Goal: Task Accomplishment & Management: Manage account settings

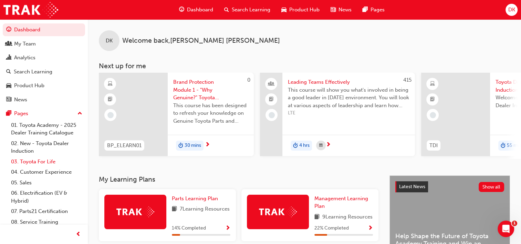
drag, startPoint x: 32, startPoint y: 162, endPoint x: 35, endPoint y: 159, distance: 4.6
click at [32, 162] on link "03. Toyota For Life" at bounding box center [46, 161] width 77 height 11
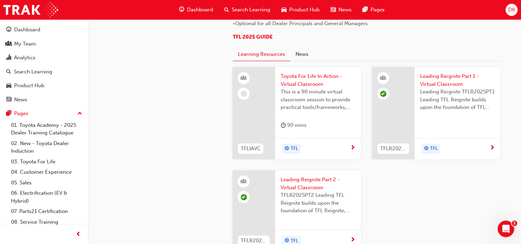
scroll to position [448, 0]
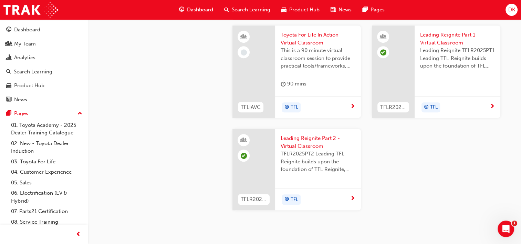
click at [352, 197] on span "next-icon" at bounding box center [352, 199] width 5 height 6
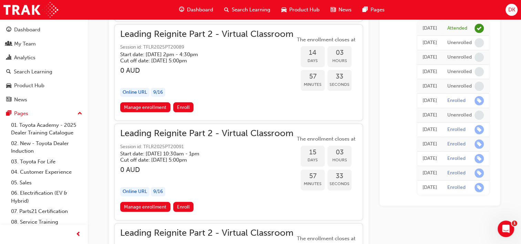
scroll to position [1992, 0]
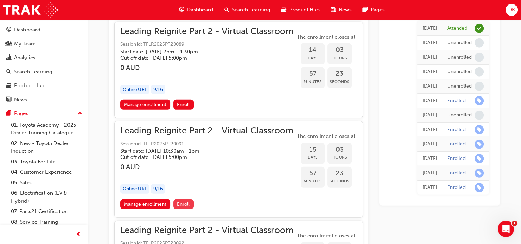
click at [183, 201] on span "Enroll" at bounding box center [183, 204] width 13 height 6
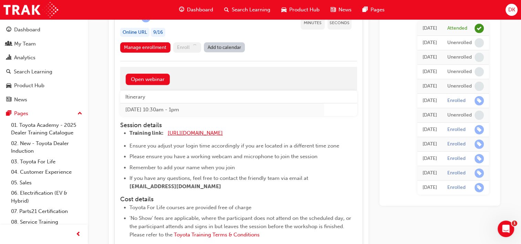
scroll to position [2164, 0]
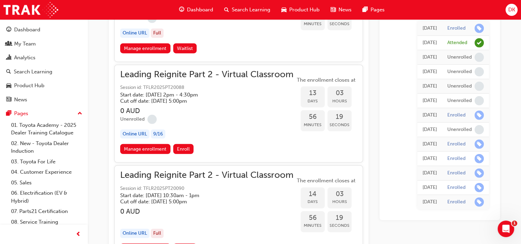
scroll to position [1716, 0]
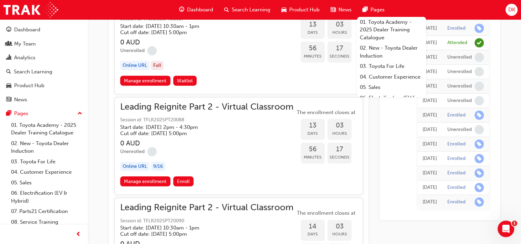
click at [243, 10] on span "Search Learning" at bounding box center [251, 10] width 39 height 8
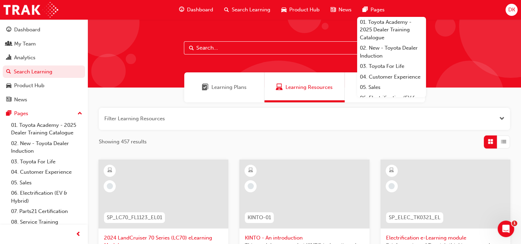
click at [222, 50] on input "text" at bounding box center [304, 47] width 241 height 13
click at [250, 10] on span "Search Learning" at bounding box center [251, 10] width 39 height 8
click at [239, 89] on span "Learning Plans" at bounding box center [229, 87] width 35 height 8
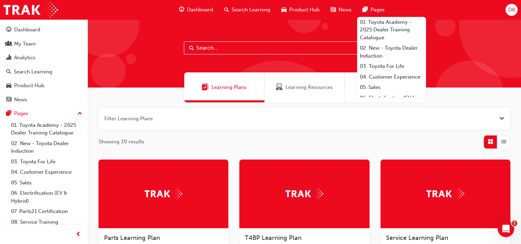
click at [194, 8] on span "Dashboard" at bounding box center [200, 10] width 26 height 8
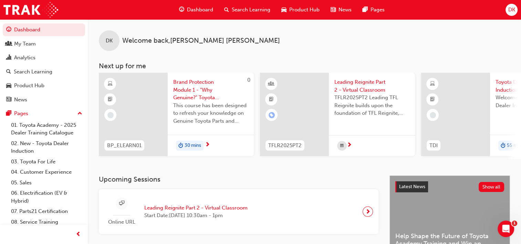
click at [250, 9] on span "Search Learning" at bounding box center [251, 10] width 39 height 8
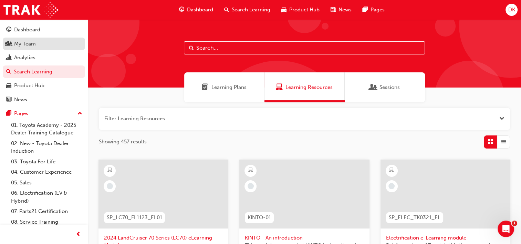
click at [31, 45] on div "My Team" at bounding box center [25, 44] width 22 height 8
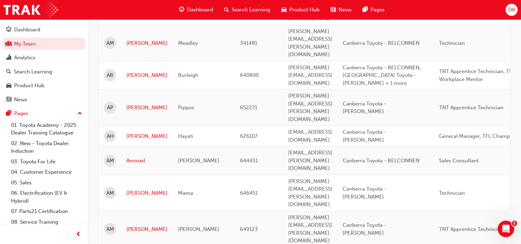
scroll to position [276, 0]
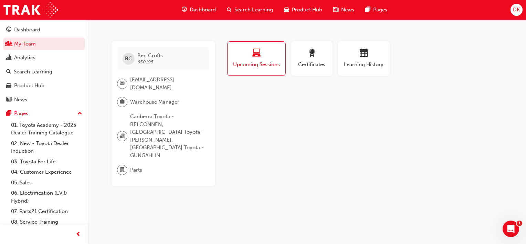
click at [260, 64] on span "Upcoming Sessions" at bounding box center [257, 65] width 48 height 8
click at [252, 63] on span "Upcoming Sessions" at bounding box center [257, 65] width 48 height 8
click at [521, 223] on body "Your version of Internet Explorer is outdated and not supported. Please upgrade…" at bounding box center [263, 122] width 526 height 244
click at [509, 226] on icon "Open Intercom Messenger" at bounding box center [510, 227] width 11 height 11
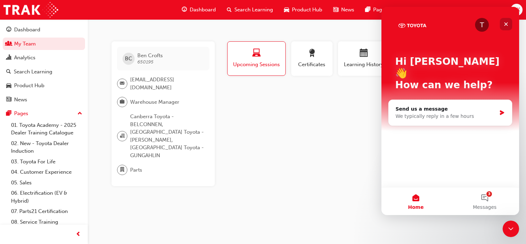
click at [507, 22] on icon "Close" at bounding box center [507, 24] width 6 height 6
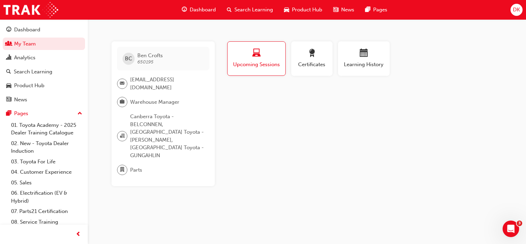
click at [257, 59] on div "Upcoming Sessions" at bounding box center [257, 59] width 48 height 20
drag, startPoint x: 152, startPoint y: 62, endPoint x: 136, endPoint y: 65, distance: 15.8
click at [136, 65] on div "BC Ben Crofts 650195" at bounding box center [163, 58] width 92 height 23
copy span "650195"
click at [357, 53] on div "button" at bounding box center [364, 54] width 41 height 11
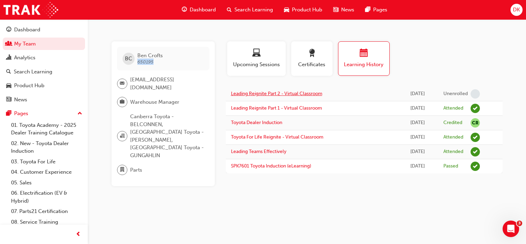
click at [312, 95] on link "Leading Reignite Part 2 - Virtual Classroom" at bounding box center [276, 94] width 91 height 6
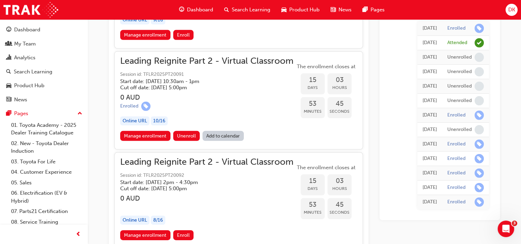
scroll to position [2069, 0]
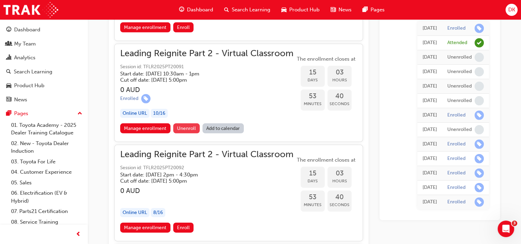
click at [188, 125] on span "Unenroll" at bounding box center [186, 128] width 19 height 6
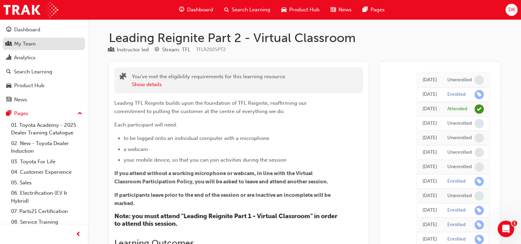
click at [25, 45] on div "My Team" at bounding box center [25, 44] width 22 height 8
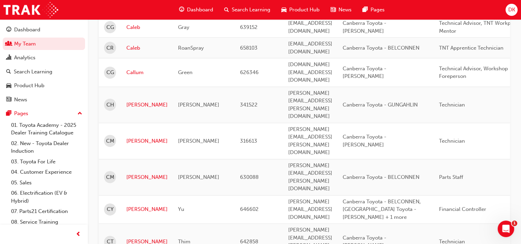
scroll to position [930, 0]
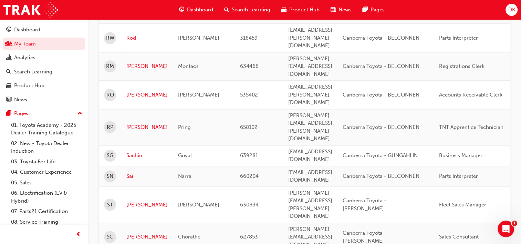
scroll to position [827, 0]
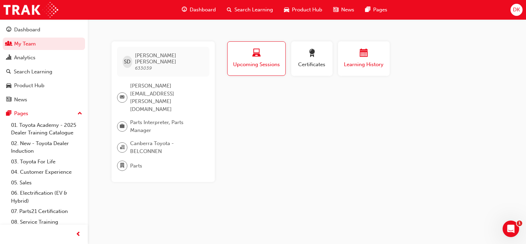
click at [358, 54] on div "button" at bounding box center [364, 54] width 41 height 11
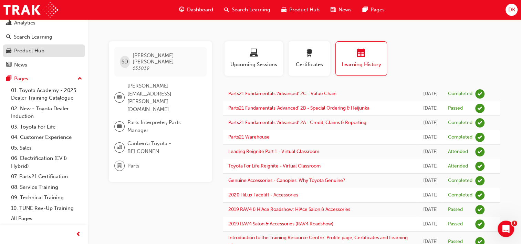
click at [39, 51] on div "Product Hub" at bounding box center [29, 51] width 30 height 8
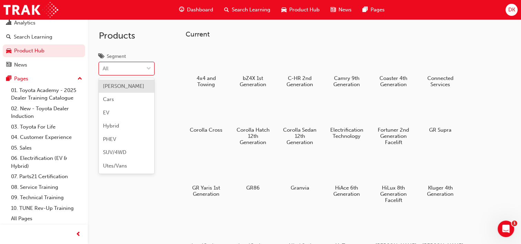
click at [150, 68] on span "down-icon" at bounding box center [148, 68] width 5 height 9
click at [103, 68] on input "Segment option [PERSON_NAME] focused, 1 of 7. 7 results available. Use Up and D…" at bounding box center [103, 68] width 1 height 6
click at [150, 68] on span "down-icon" at bounding box center [148, 68] width 5 height 9
click at [103, 68] on input "Segment 0 results available. Select is focused ,type to refine list, press Down…" at bounding box center [103, 68] width 1 height 6
click at [29, 147] on link "05. Sales" at bounding box center [46, 148] width 77 height 11
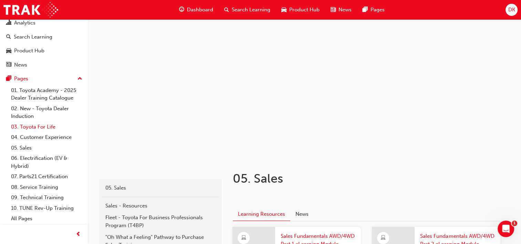
click at [32, 128] on link "03. Toyota For Life" at bounding box center [46, 127] width 77 height 11
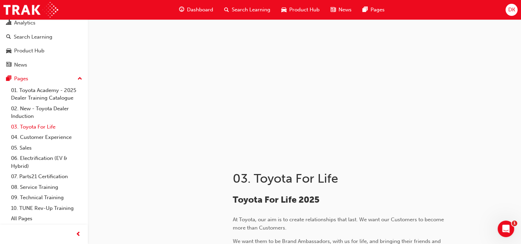
click at [37, 125] on link "03. Toyota For Life" at bounding box center [46, 127] width 77 height 11
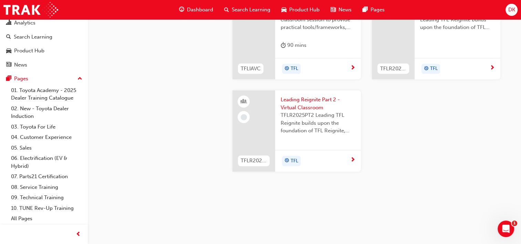
scroll to position [802, 0]
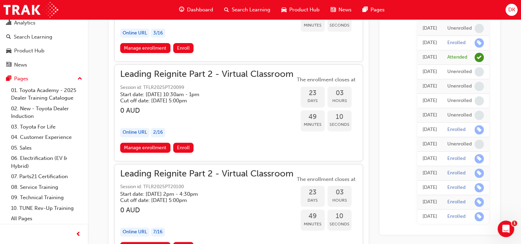
scroll to position [2839, 0]
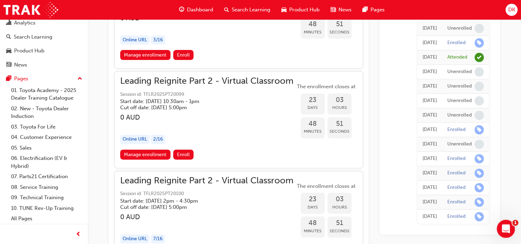
click at [513, 224] on div "Open Intercom Messenger" at bounding box center [505, 227] width 23 height 23
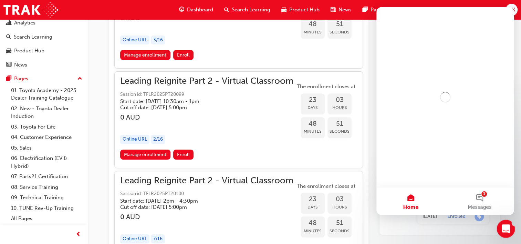
scroll to position [0, 0]
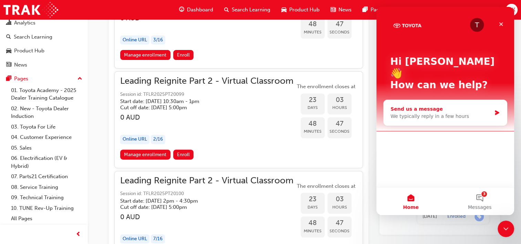
click at [414, 113] on div "We typically reply in a few hours" at bounding box center [441, 116] width 101 height 7
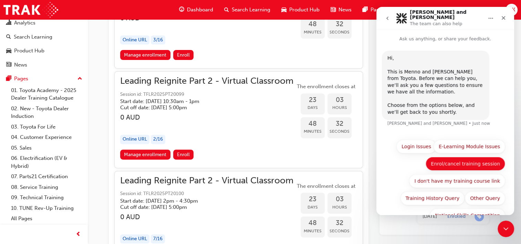
click at [440, 163] on button "Enrol/cancel training session" at bounding box center [466, 164] width 80 height 14
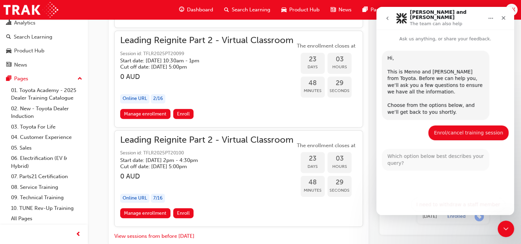
scroll to position [2908, 0]
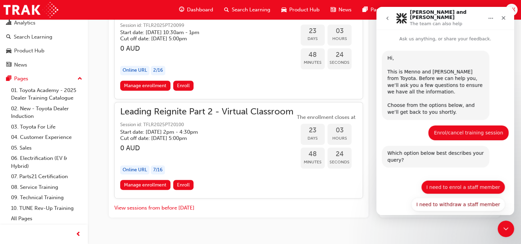
click at [444, 184] on button "I need to enrol a staff member" at bounding box center [463, 187] width 84 height 14
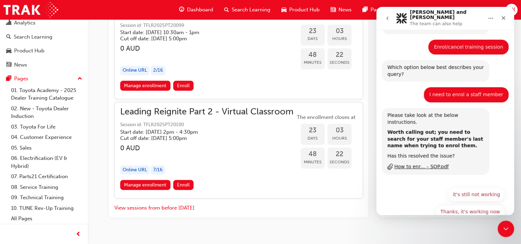
scroll to position [89, 0]
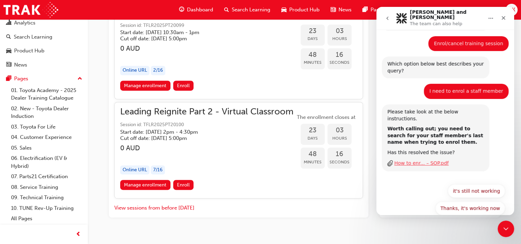
click at [411, 160] on div "How to enr... – SOP.pdf" at bounding box center [422, 163] width 54 height 7
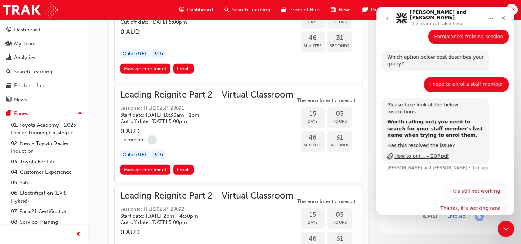
scroll to position [2081, 0]
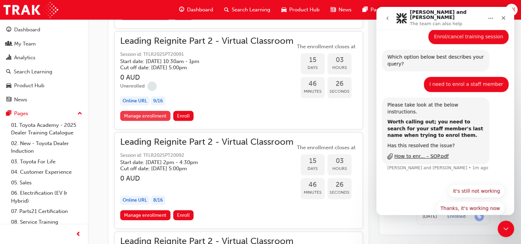
click at [143, 111] on link "Manage enrollment" at bounding box center [145, 116] width 50 height 10
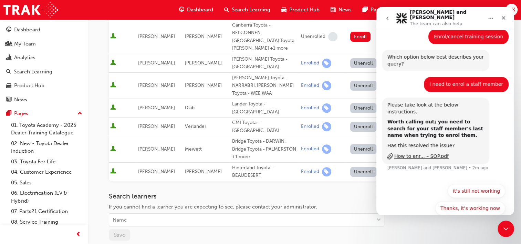
scroll to position [207, 0]
click at [134, 214] on div "Name" at bounding box center [241, 220] width 265 height 12
type input "[PERSON_NAME]"
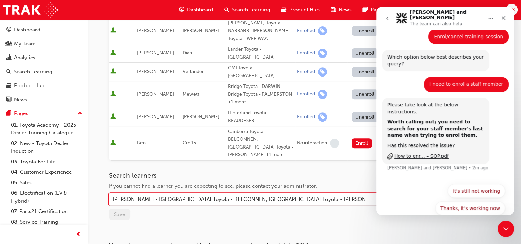
scroll to position [307, 0]
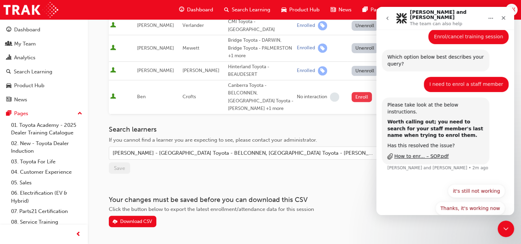
click at [361, 92] on button "Enroll" at bounding box center [362, 97] width 21 height 10
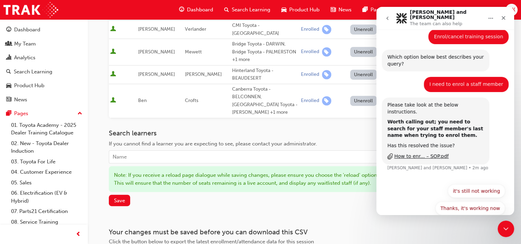
scroll to position [344, 0]
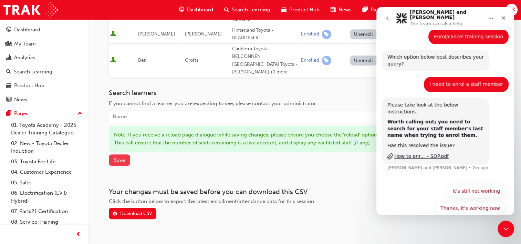
click at [116, 157] on span "Save" at bounding box center [119, 160] width 11 height 6
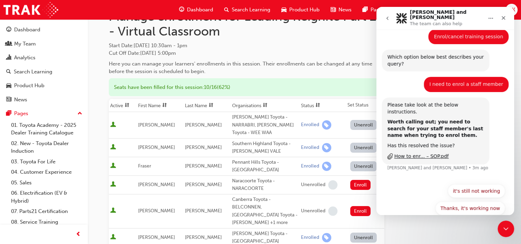
scroll to position [0, 0]
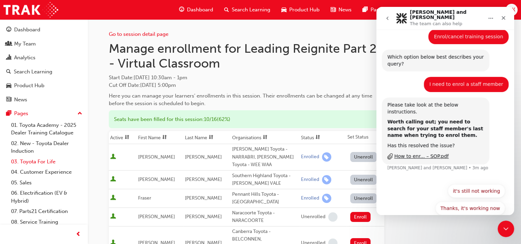
click at [38, 162] on link "03. Toyota For Life" at bounding box center [46, 161] width 77 height 11
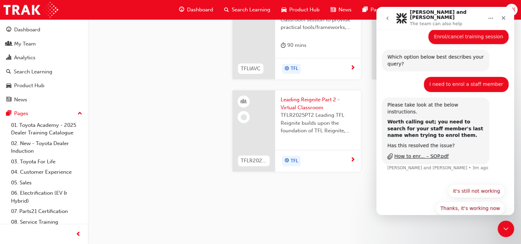
scroll to position [802, 0]
click at [308, 99] on span "Leading Reignite Part 2 - Virtual Classroom" at bounding box center [318, 104] width 75 height 16
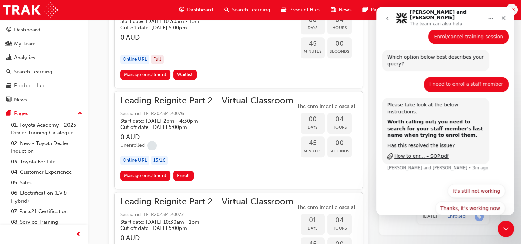
scroll to position [518, 0]
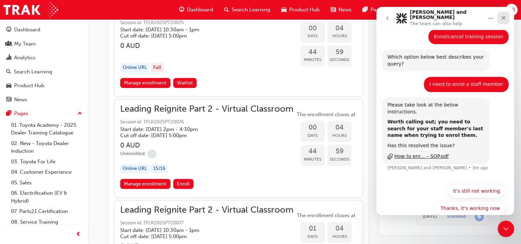
click at [502, 16] on icon "Close" at bounding box center [504, 18] width 6 height 6
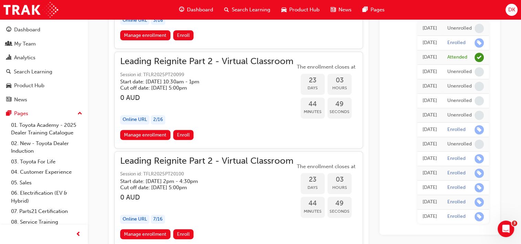
scroll to position [2839, 0]
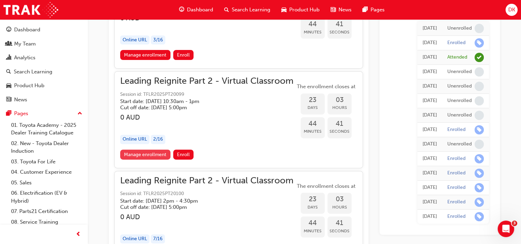
click at [147, 150] on link "Manage enrollment" at bounding box center [145, 155] width 50 height 10
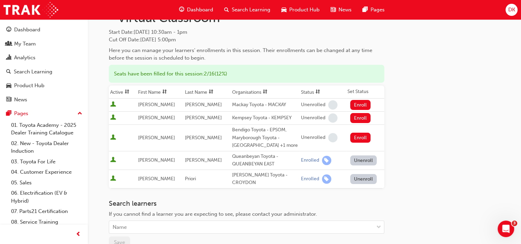
scroll to position [103, 0]
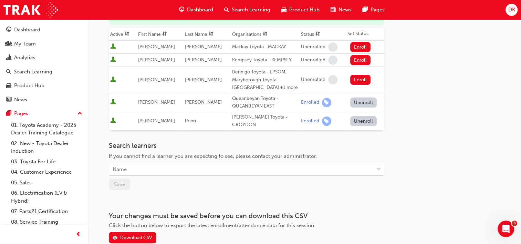
click at [124, 167] on div "Name" at bounding box center [120, 169] width 14 height 8
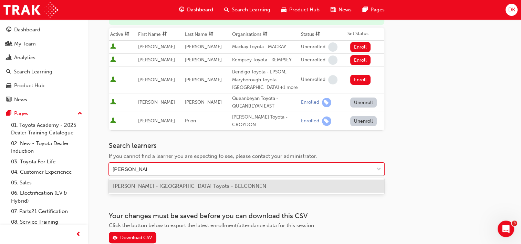
type input "[PERSON_NAME]"
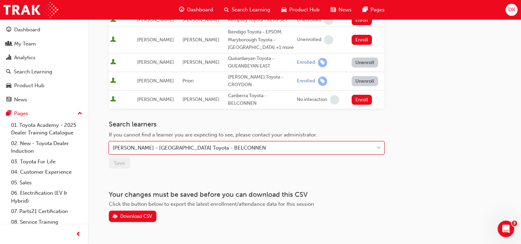
scroll to position [160, 0]
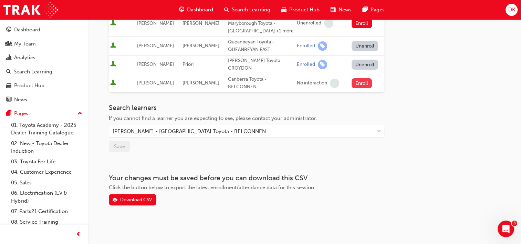
click at [366, 81] on button "Enroll" at bounding box center [362, 83] width 21 height 10
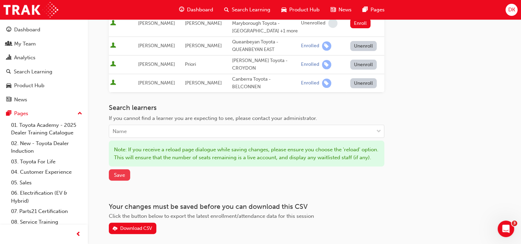
drag, startPoint x: 119, startPoint y: 183, endPoint x: 122, endPoint y: 181, distance: 3.5
click at [119, 178] on span "Save" at bounding box center [119, 175] width 11 height 6
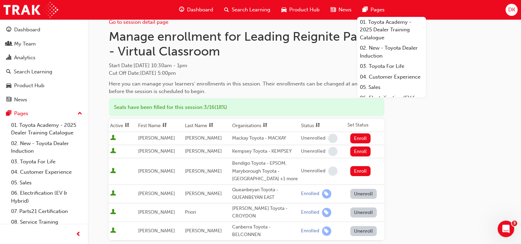
scroll to position [0, 0]
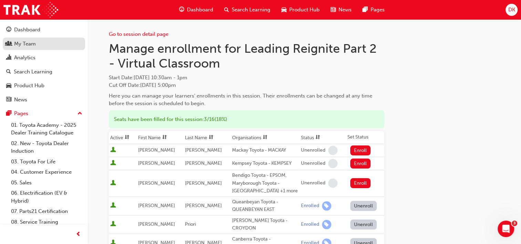
click at [30, 43] on div "My Team" at bounding box center [25, 44] width 22 height 8
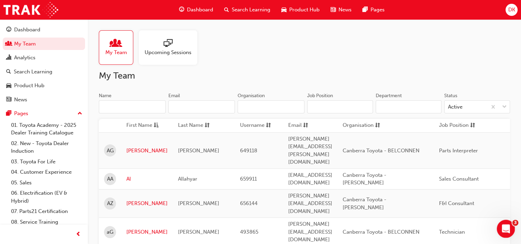
click at [513, 224] on span "3" at bounding box center [516, 223] width 6 height 6
click at [504, 233] on div "Open Intercom Messenger" at bounding box center [505, 227] width 23 height 23
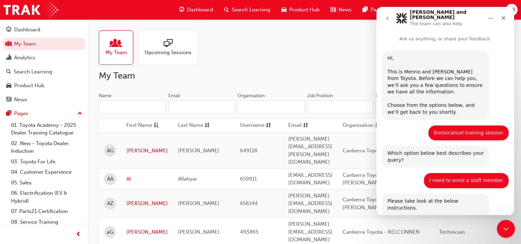
scroll to position [89, 0]
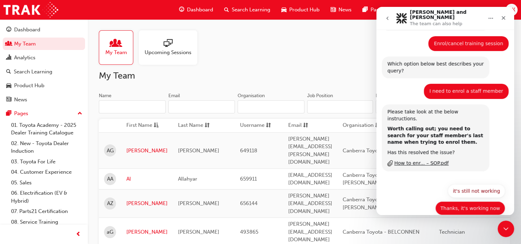
click at [485, 201] on button "Thanks, it's working now" at bounding box center [471, 208] width 70 height 14
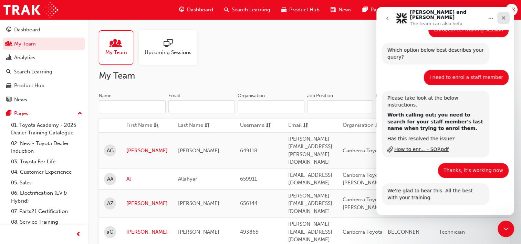
scroll to position [121, 0]
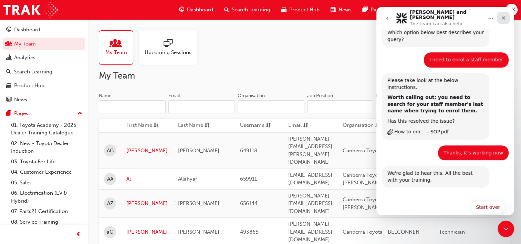
click at [503, 15] on icon "Close" at bounding box center [504, 18] width 6 height 6
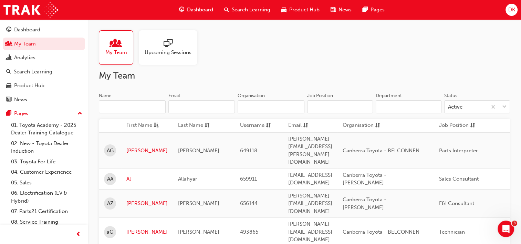
click at [517, 222] on body "Your version of Internet Explorer is outdated and not supported. Please upgrade…" at bounding box center [260, 122] width 521 height 244
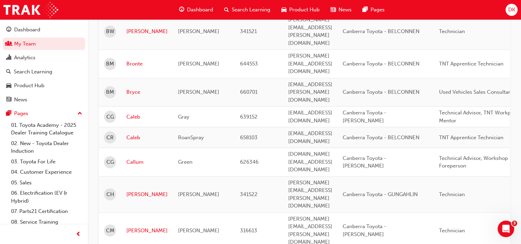
scroll to position [827, 0]
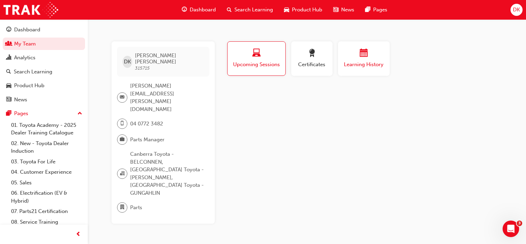
click at [364, 62] on span "Learning History" at bounding box center [364, 65] width 41 height 8
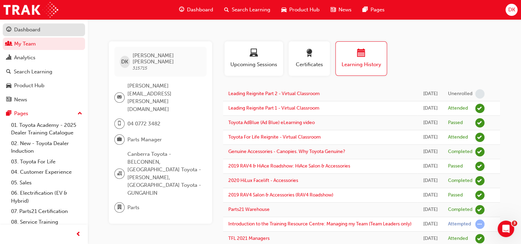
click at [21, 30] on div "Dashboard" at bounding box center [27, 30] width 26 height 8
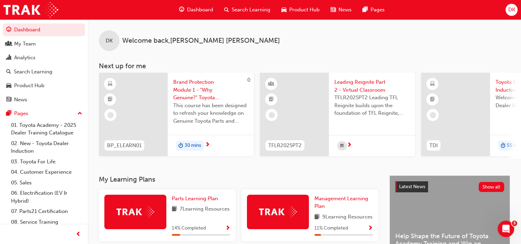
click at [252, 8] on span "Search Learning" at bounding box center [251, 10] width 39 height 8
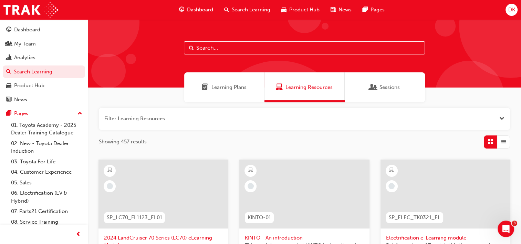
click at [388, 86] on span "Sessions" at bounding box center [390, 87] width 20 height 8
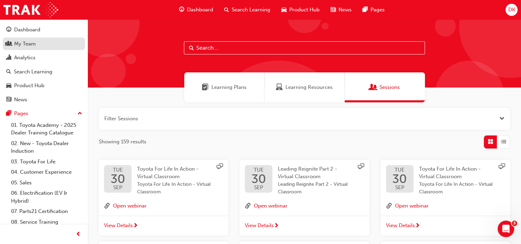
click at [27, 44] on div "My Team" at bounding box center [25, 44] width 22 height 8
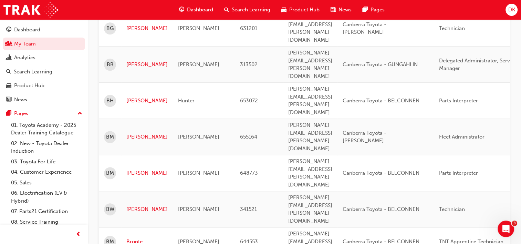
scroll to position [724, 0]
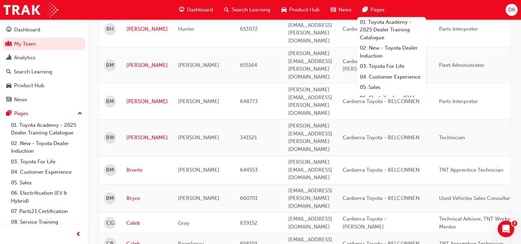
click at [201, 12] on span "Dashboard" at bounding box center [200, 10] width 26 height 8
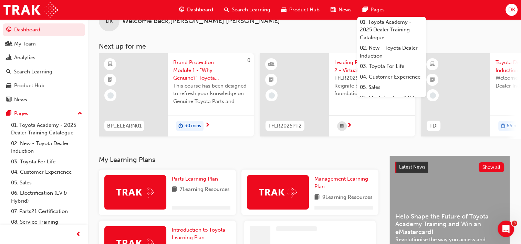
scroll to position [167, 0]
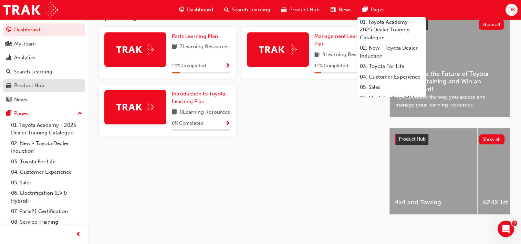
click at [20, 84] on div "Product Hub" at bounding box center [29, 86] width 30 height 8
